Goal: Feedback & Contribution: Contribute content

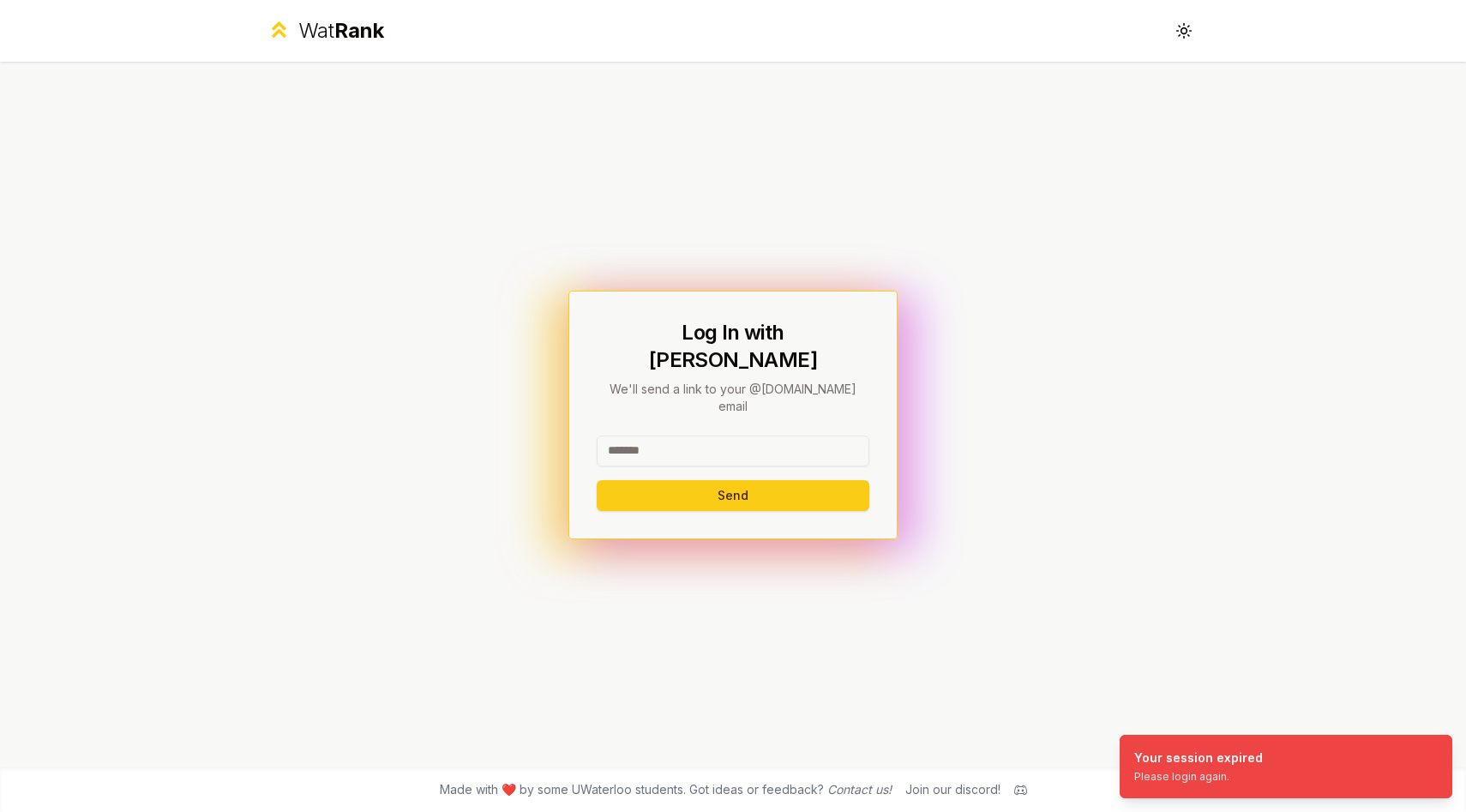
click at [685, 436] on input at bounding box center [733, 451] width 272 height 31
click at [734, 480] on button "Send" at bounding box center [733, 495] width 272 height 31
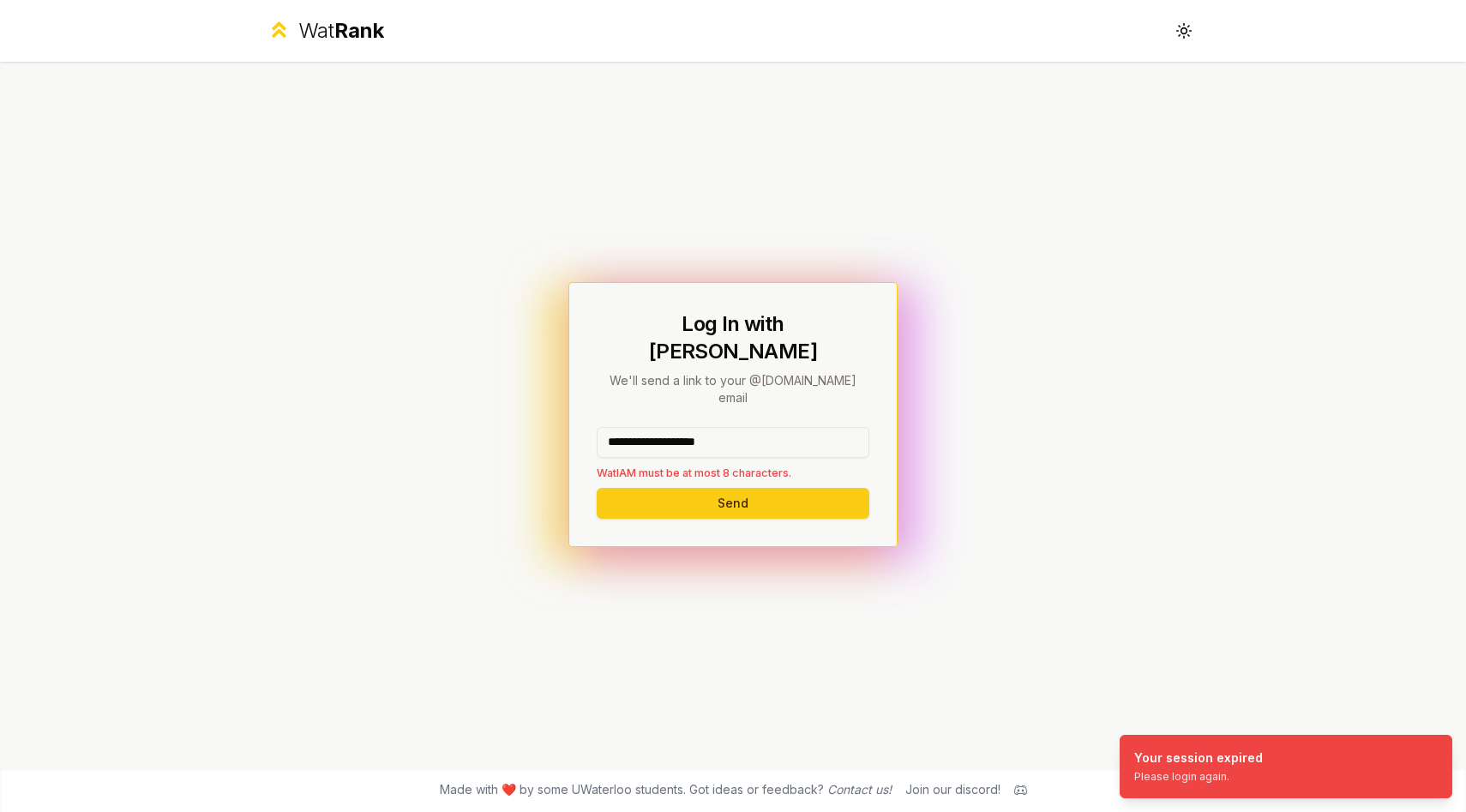
drag, startPoint x: 766, startPoint y: 422, endPoint x: 661, endPoint y: 424, distance: 105.0
click at [661, 427] on input "**********" at bounding box center [733, 442] width 272 height 31
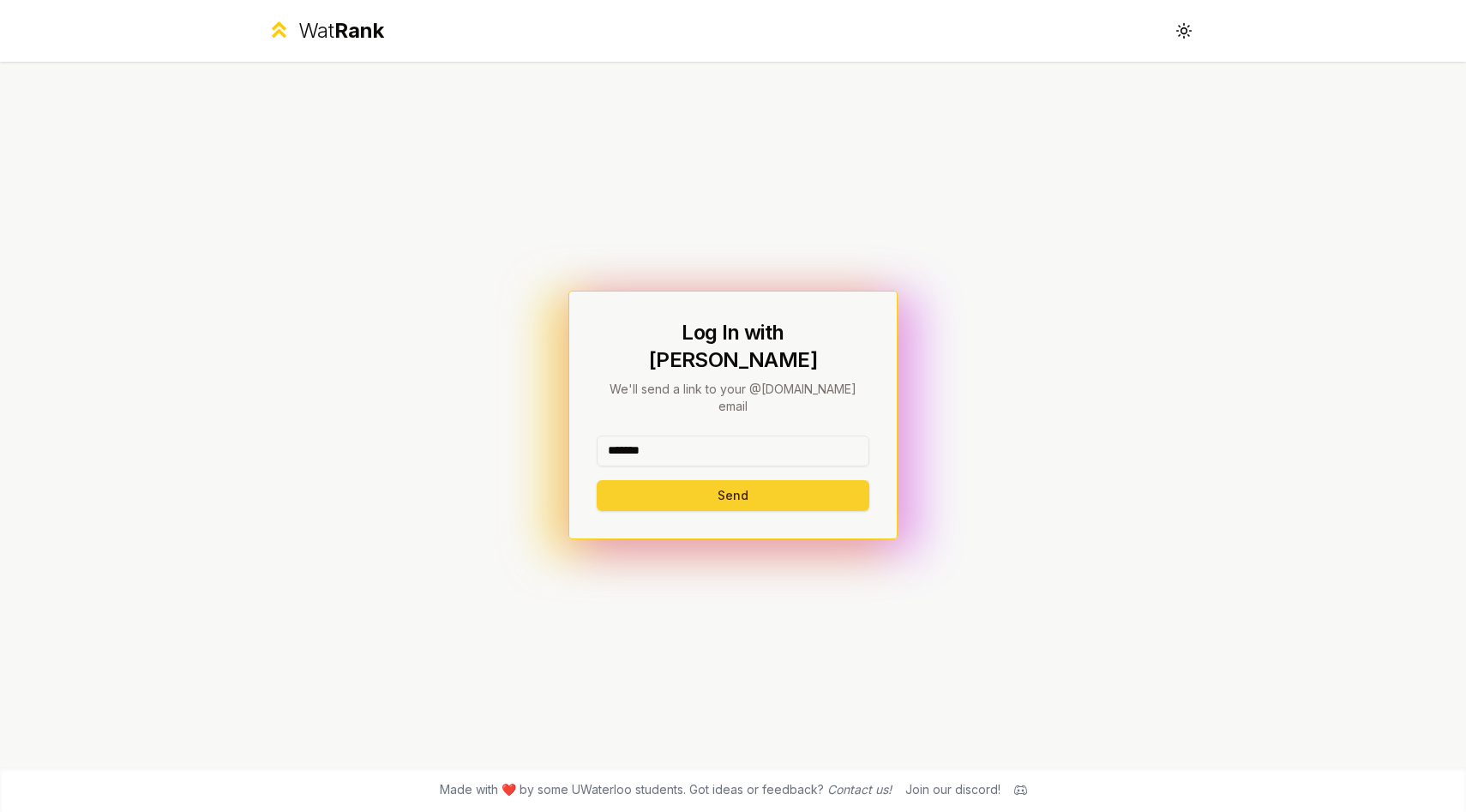
type input "*******"
click at [661, 480] on button "Send" at bounding box center [733, 495] width 272 height 31
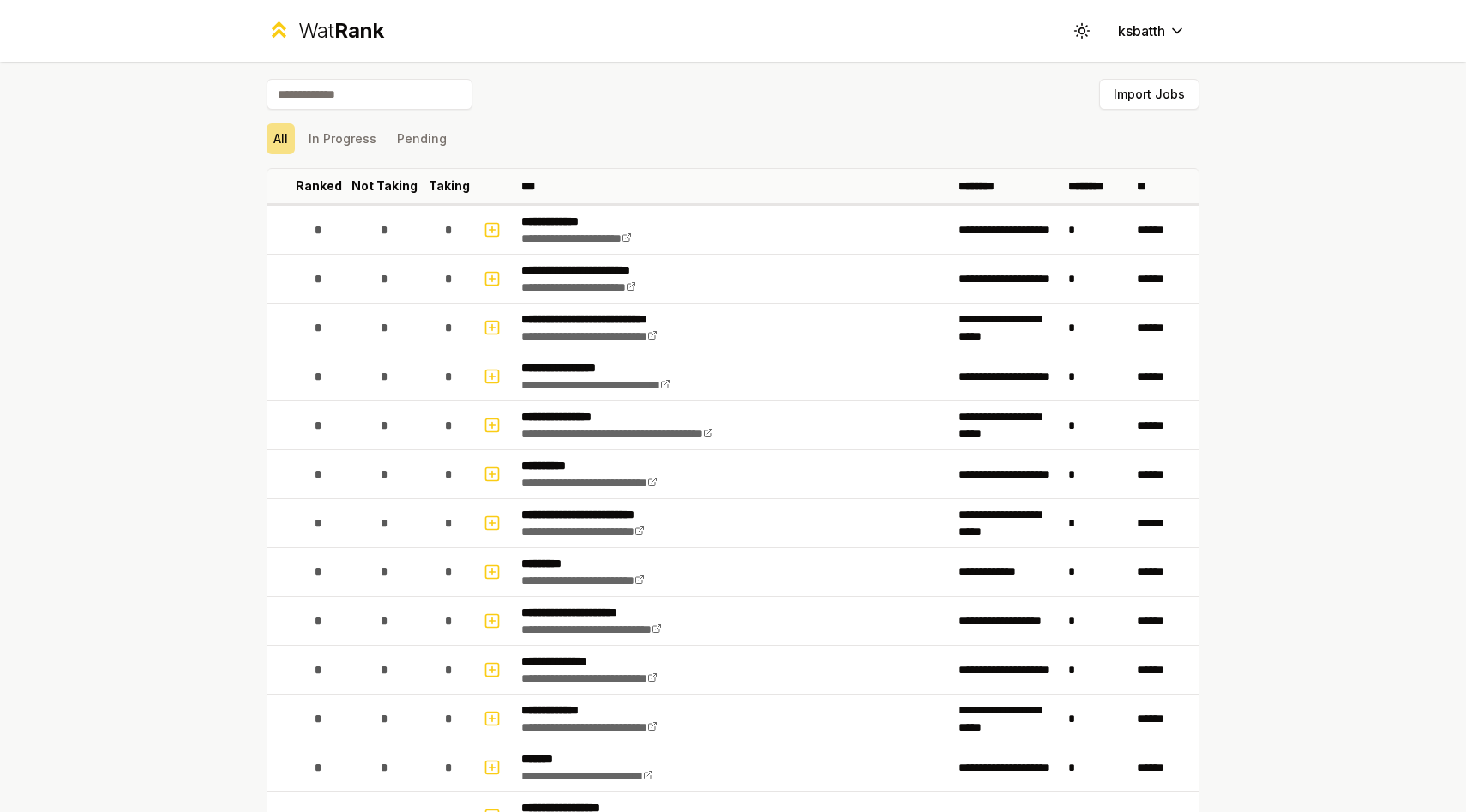
click at [381, 90] on input at bounding box center [369, 94] width 206 height 31
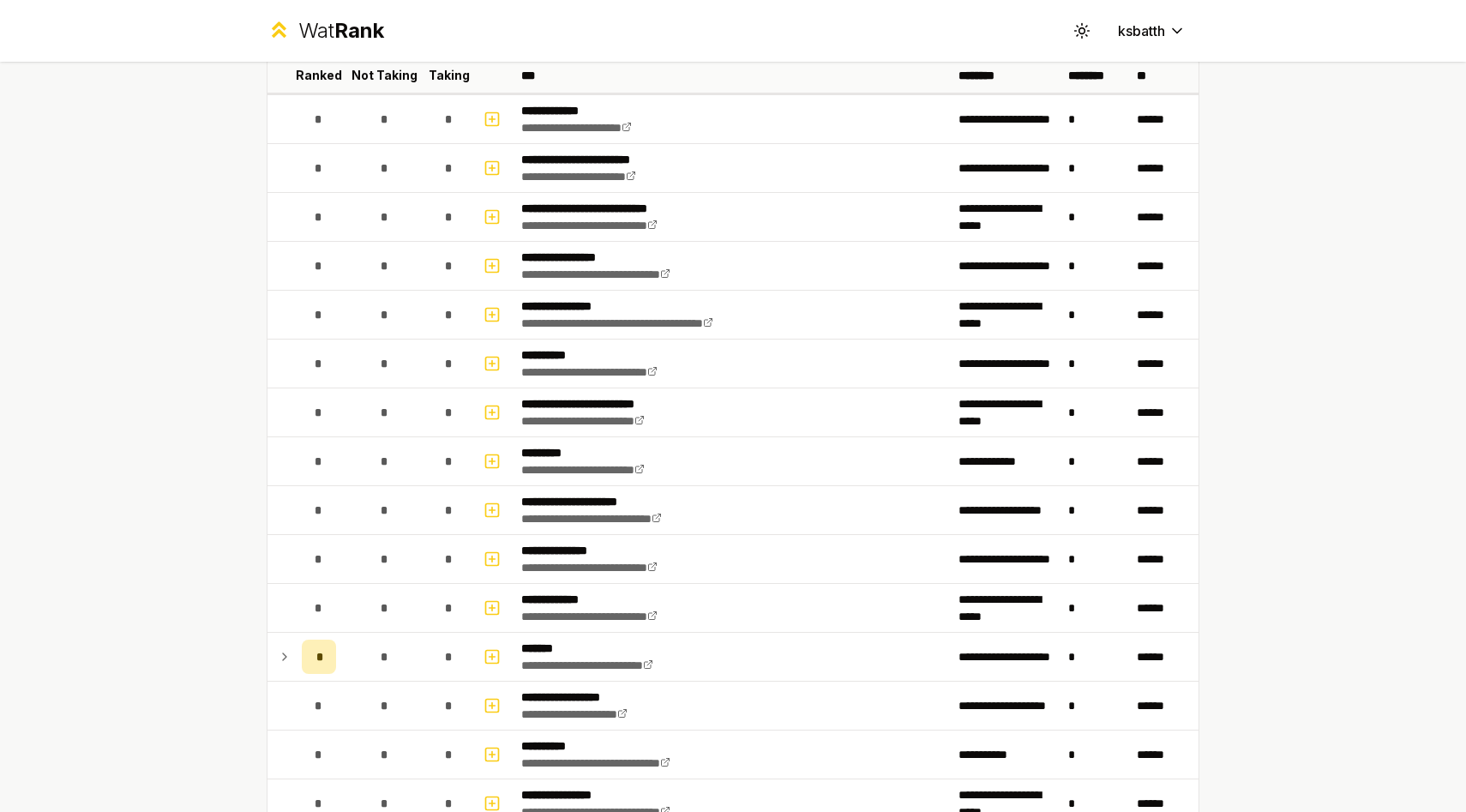
scroll to position [40, 0]
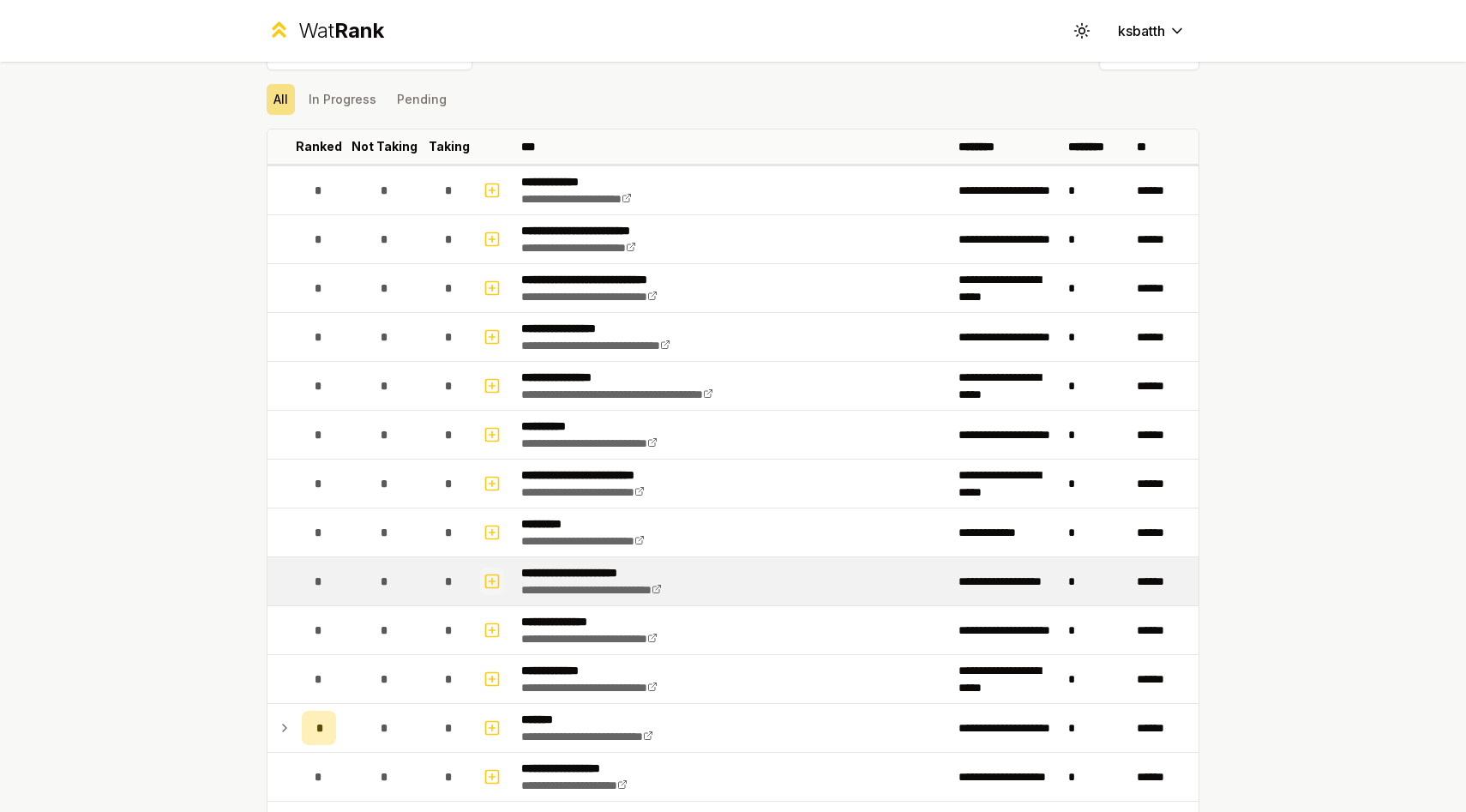
click at [490, 577] on icon "button" at bounding box center [492, 581] width 18 height 20
select select
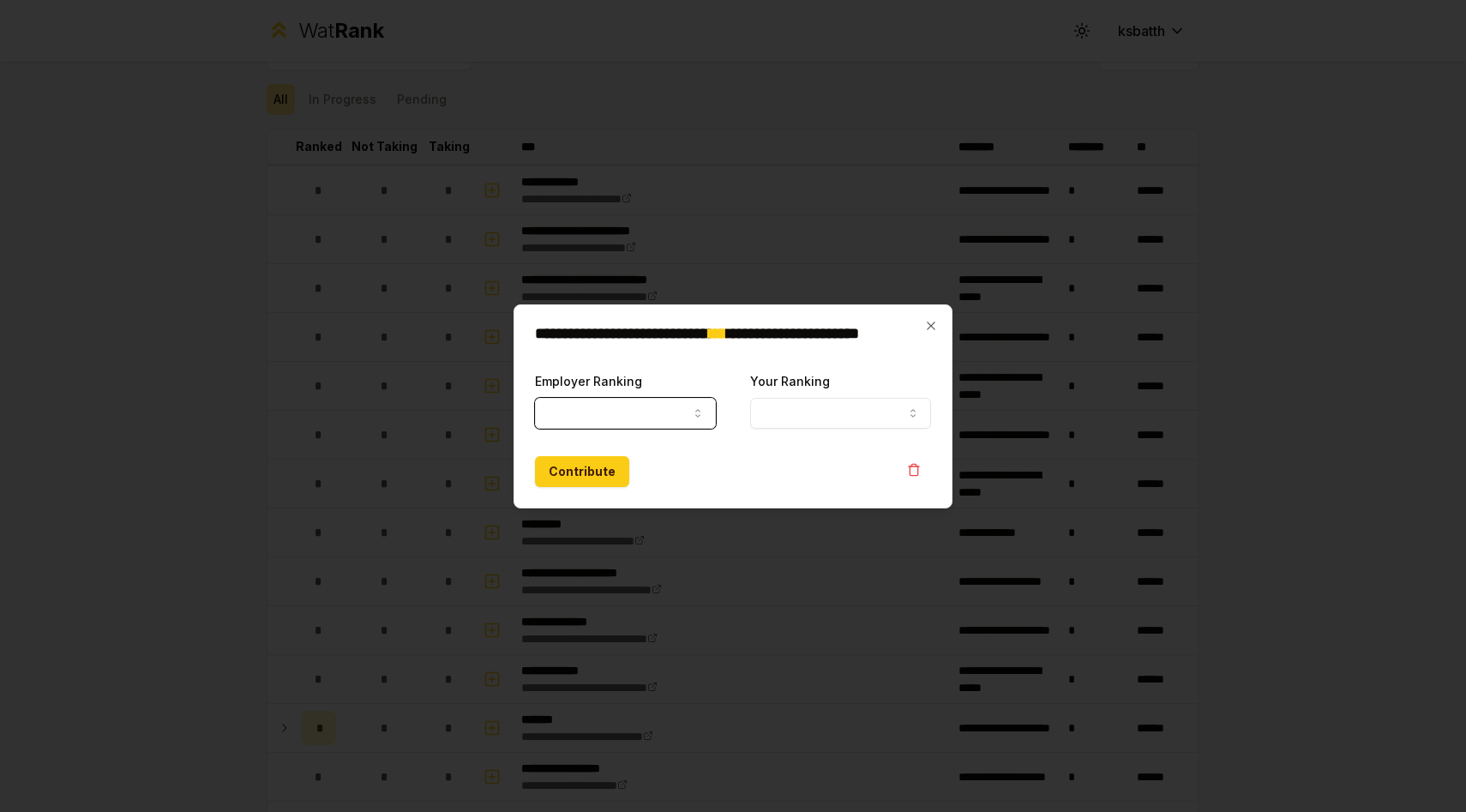
click at [685, 411] on button "Employer Ranking" at bounding box center [626, 413] width 181 height 31
select select "******"
click at [902, 413] on button "Your Ranking" at bounding box center [841, 413] width 181 height 31
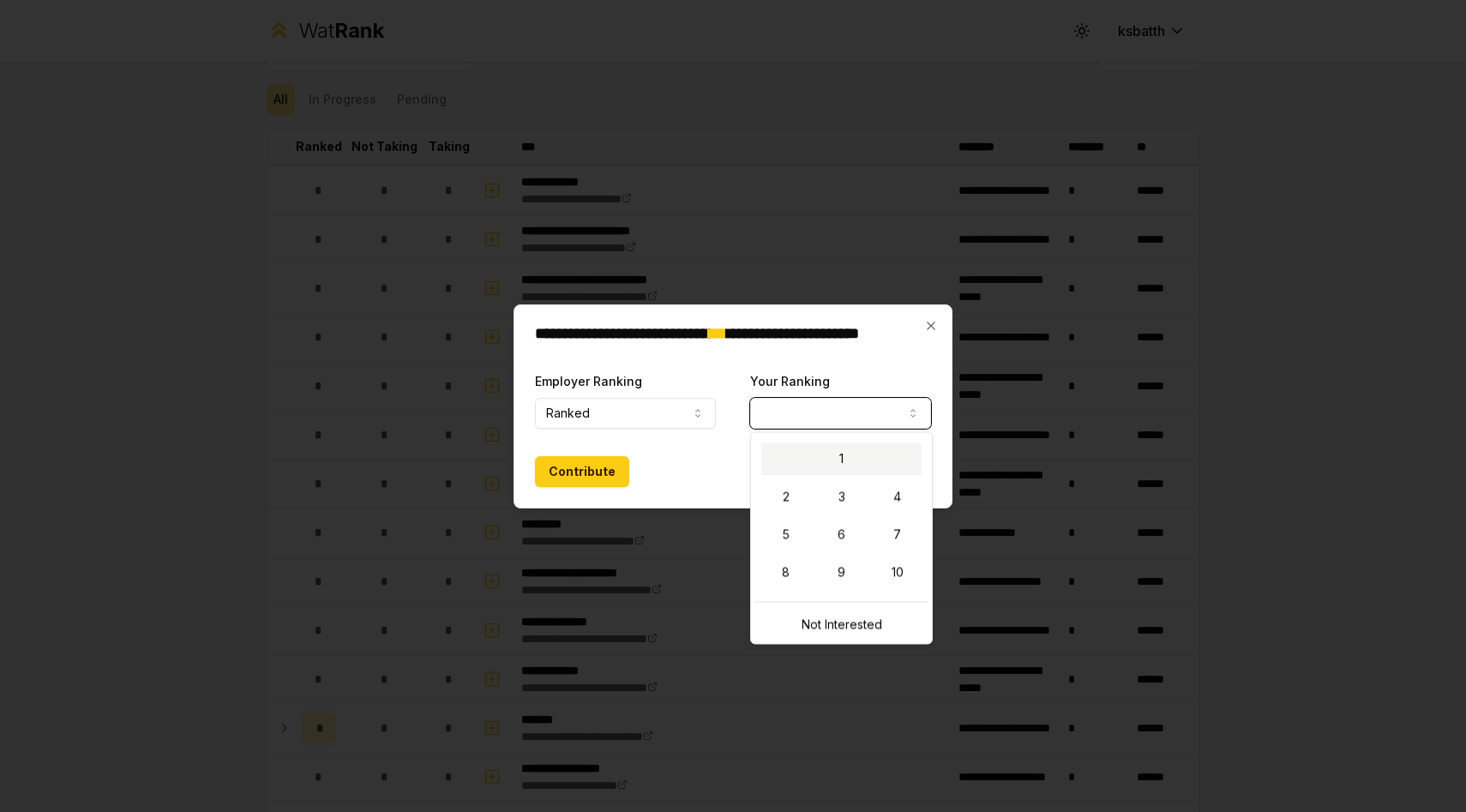
select select "*"
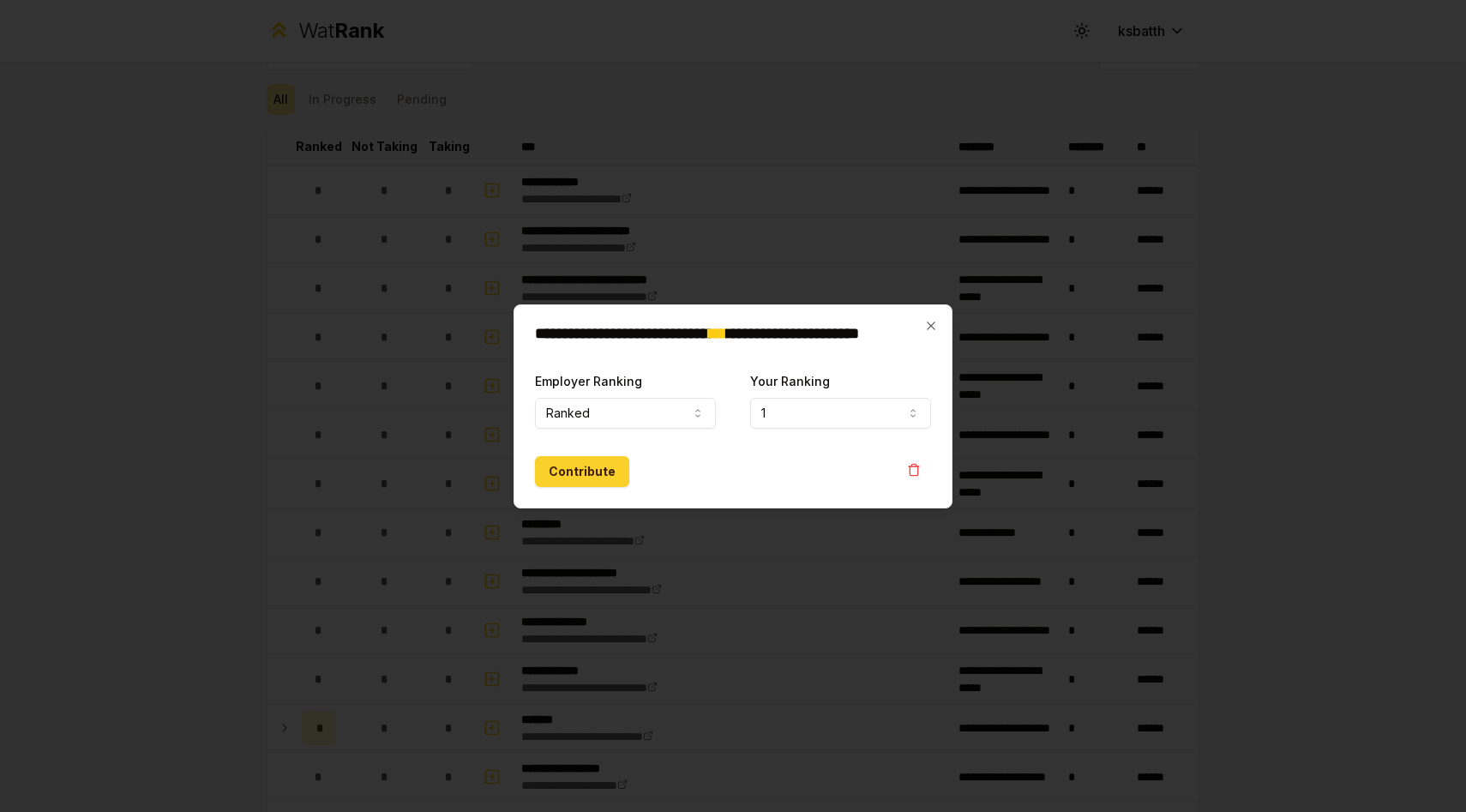
click at [584, 474] on button "Contribute" at bounding box center [582, 471] width 94 height 31
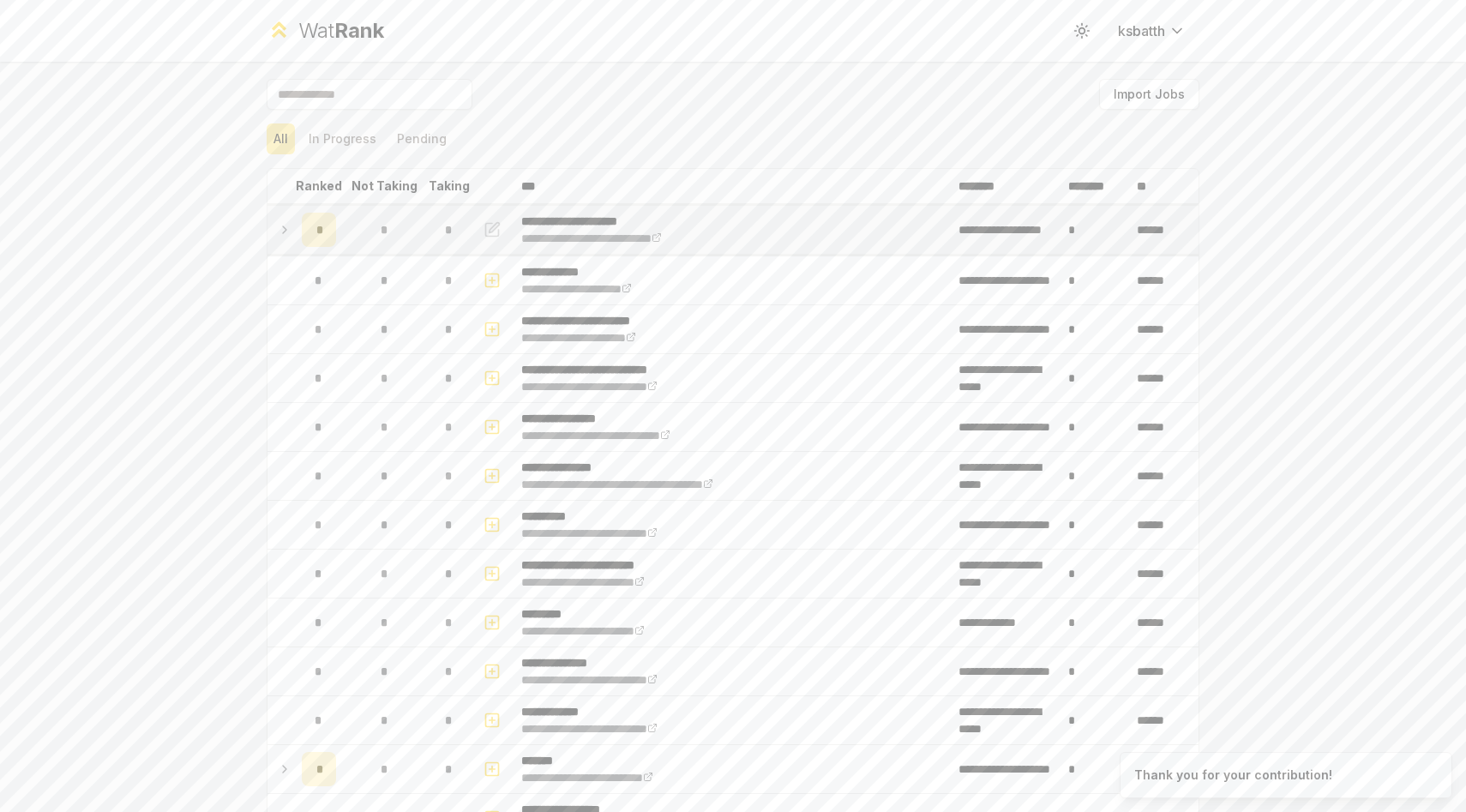
click at [291, 227] on icon at bounding box center [285, 229] width 14 height 20
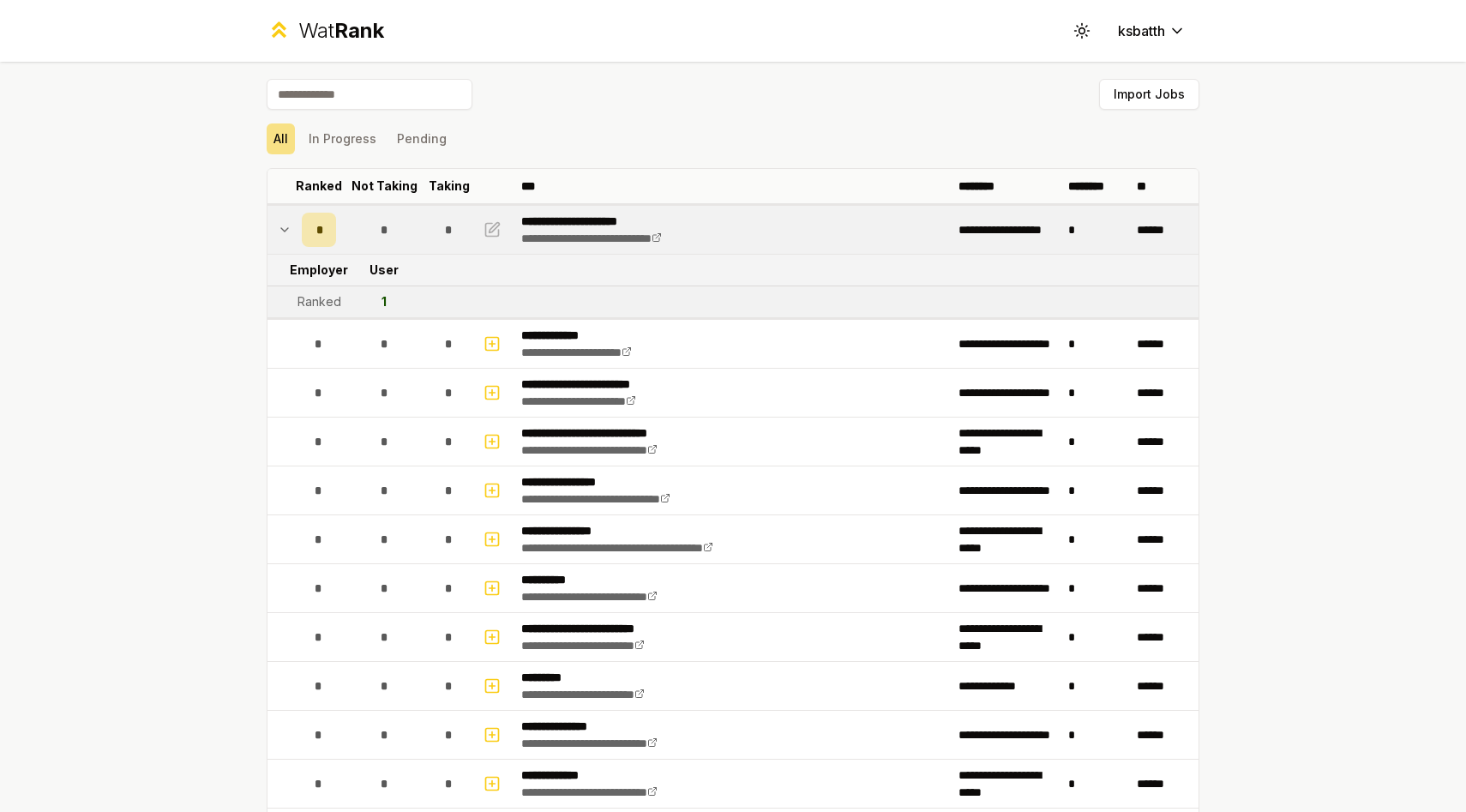
click at [280, 228] on icon at bounding box center [285, 229] width 14 height 20
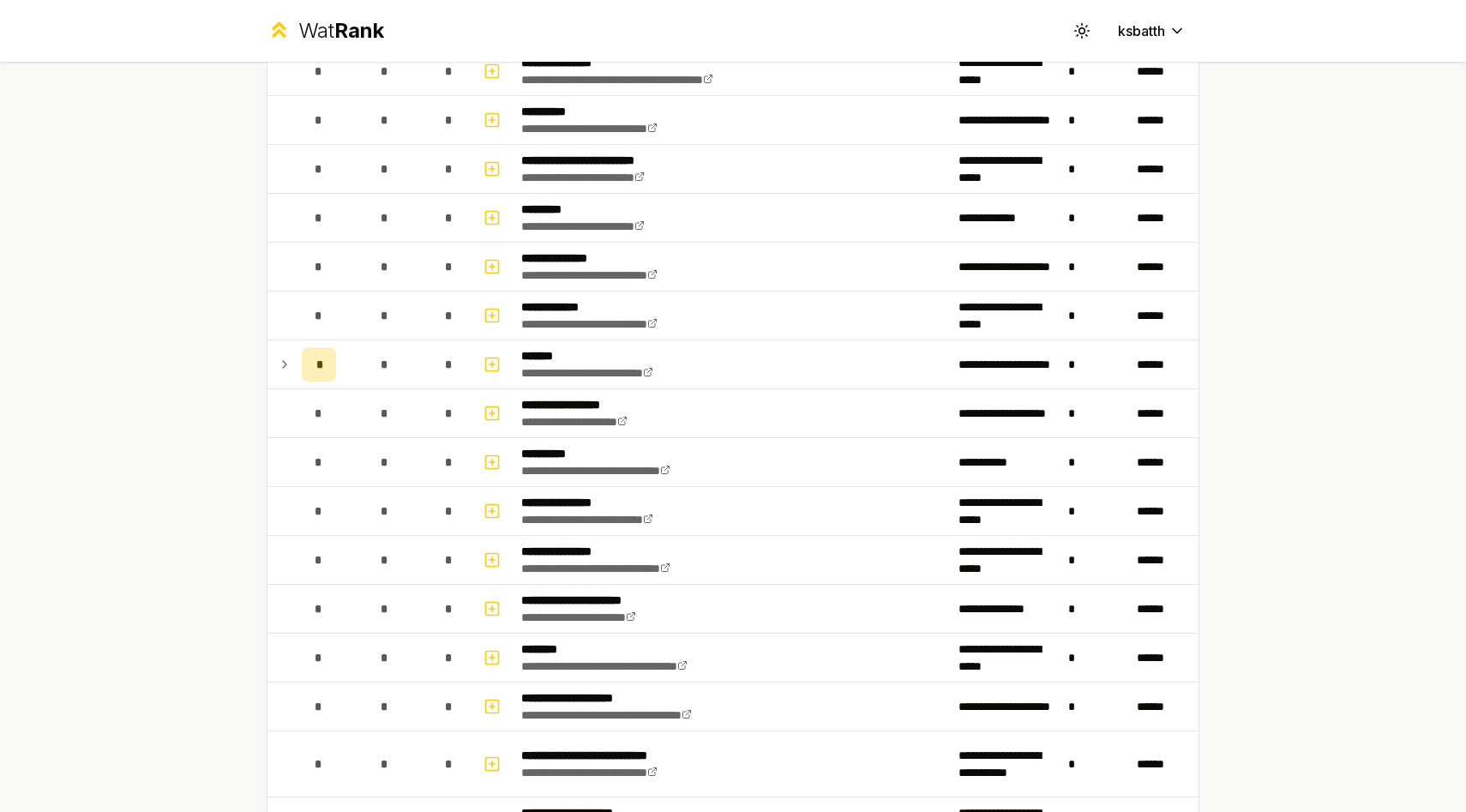
scroll to position [414, 0]
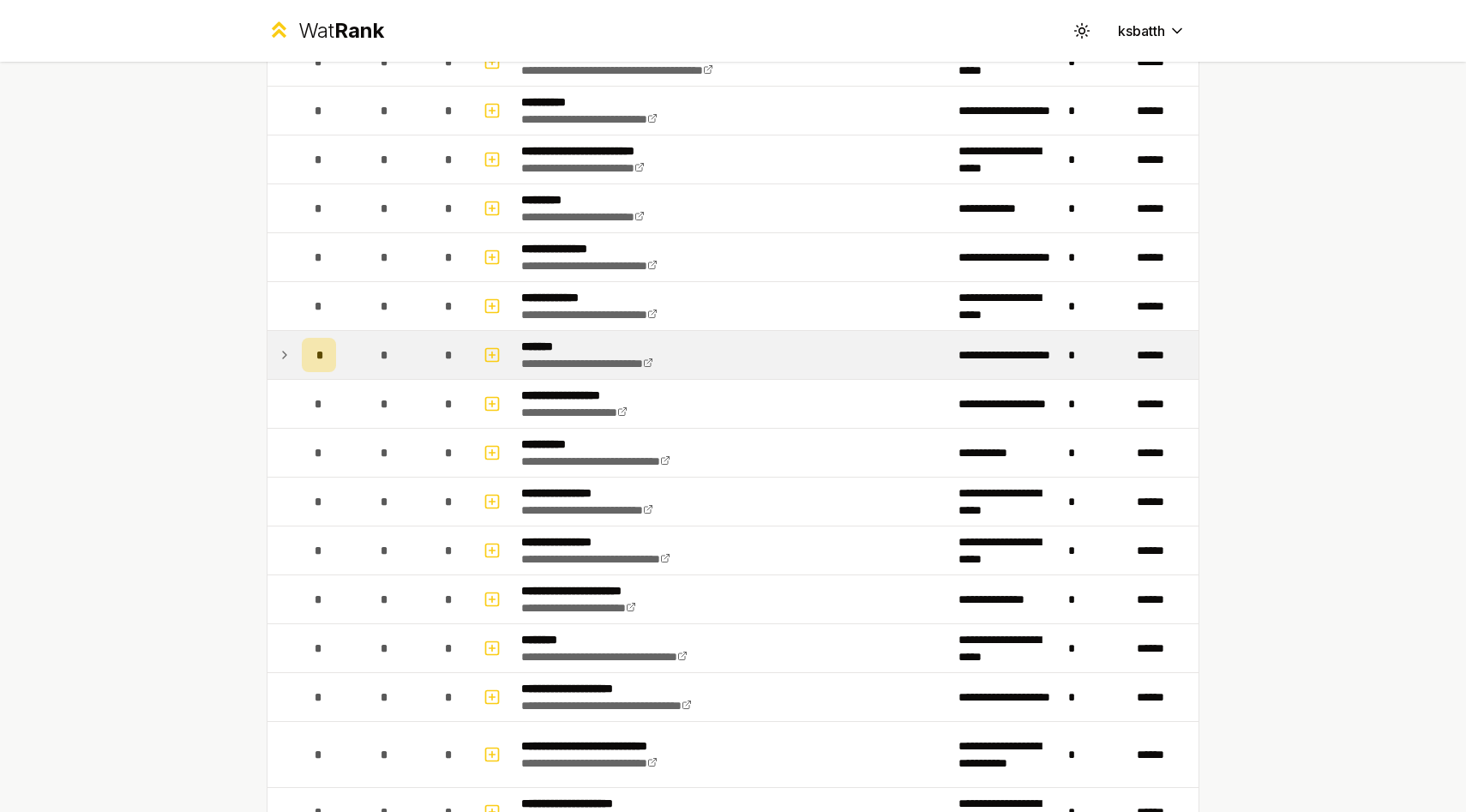
click at [279, 352] on icon at bounding box center [285, 354] width 14 height 20
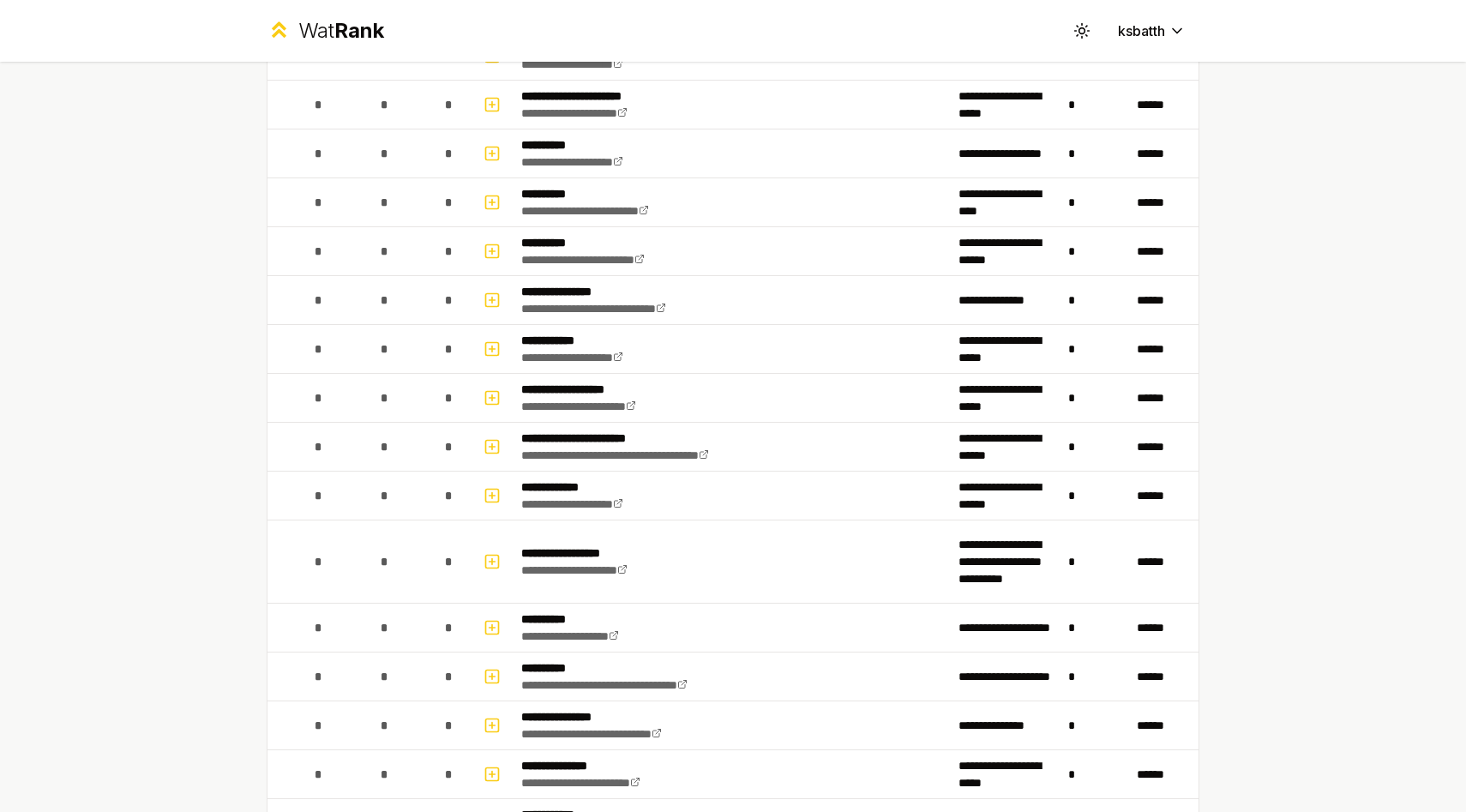
scroll to position [2795, 0]
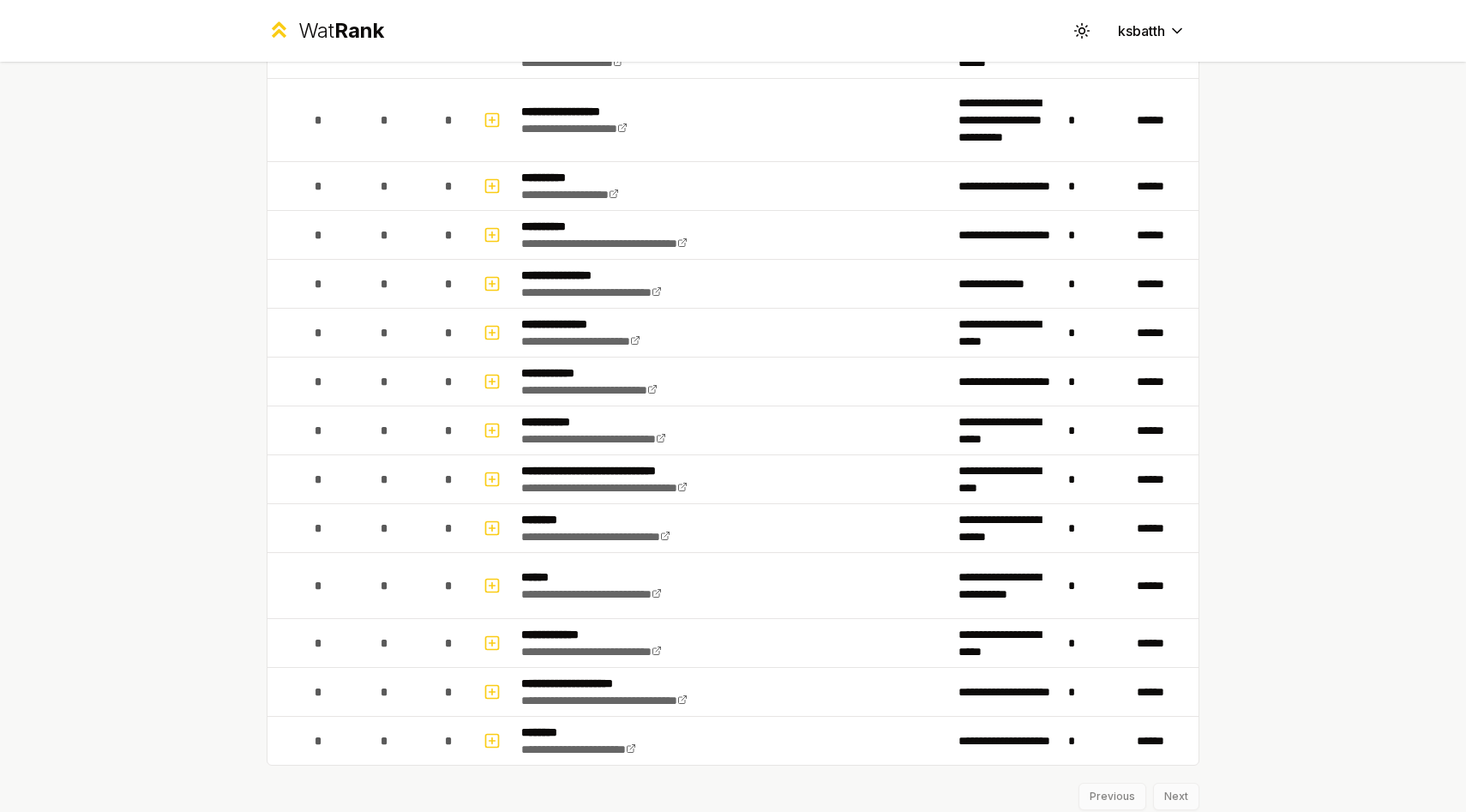
scroll to position [2732, 0]
